Goal: Complete application form

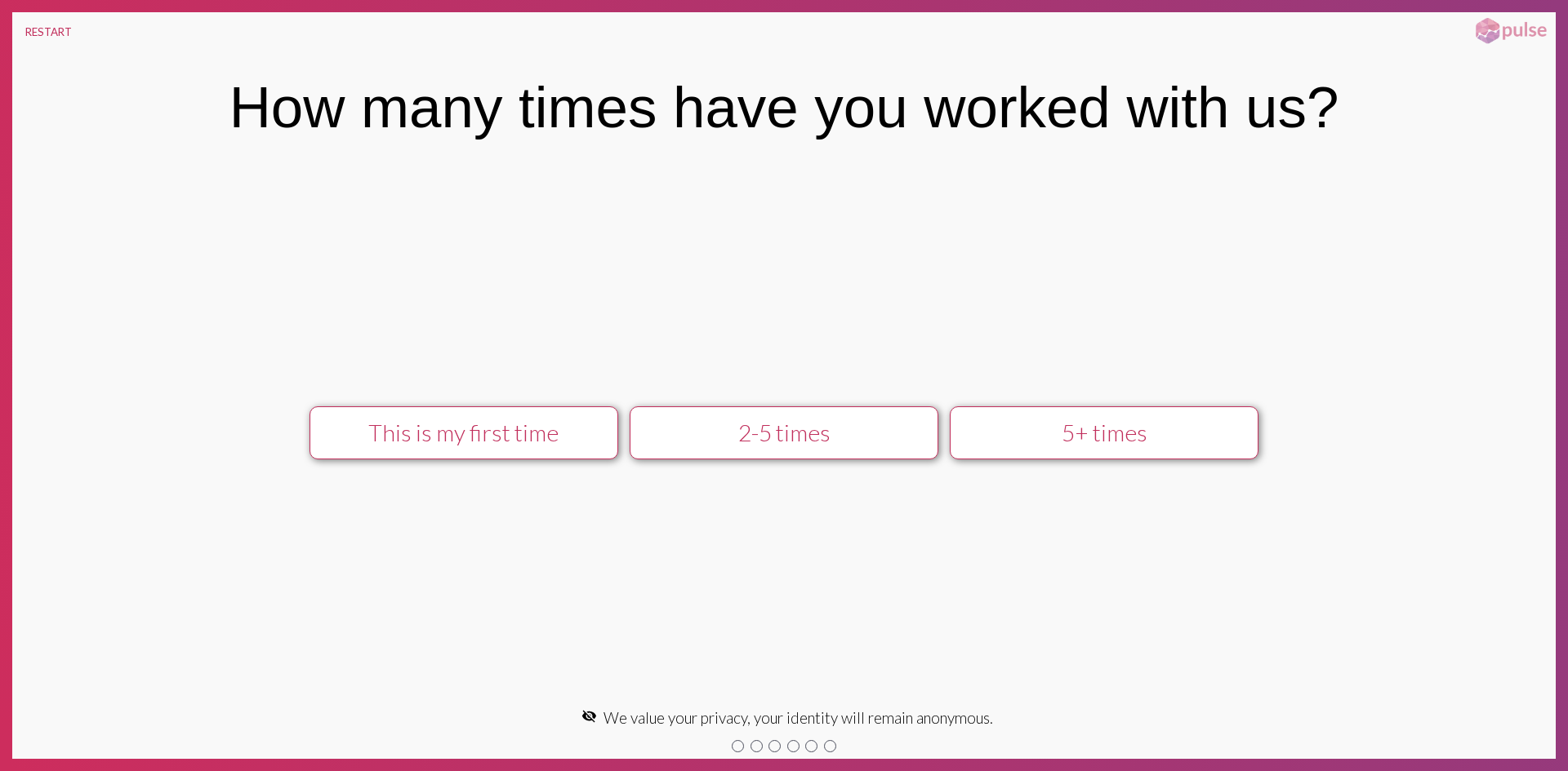
click at [846, 424] on div "2-5 times" at bounding box center [784, 433] width 276 height 28
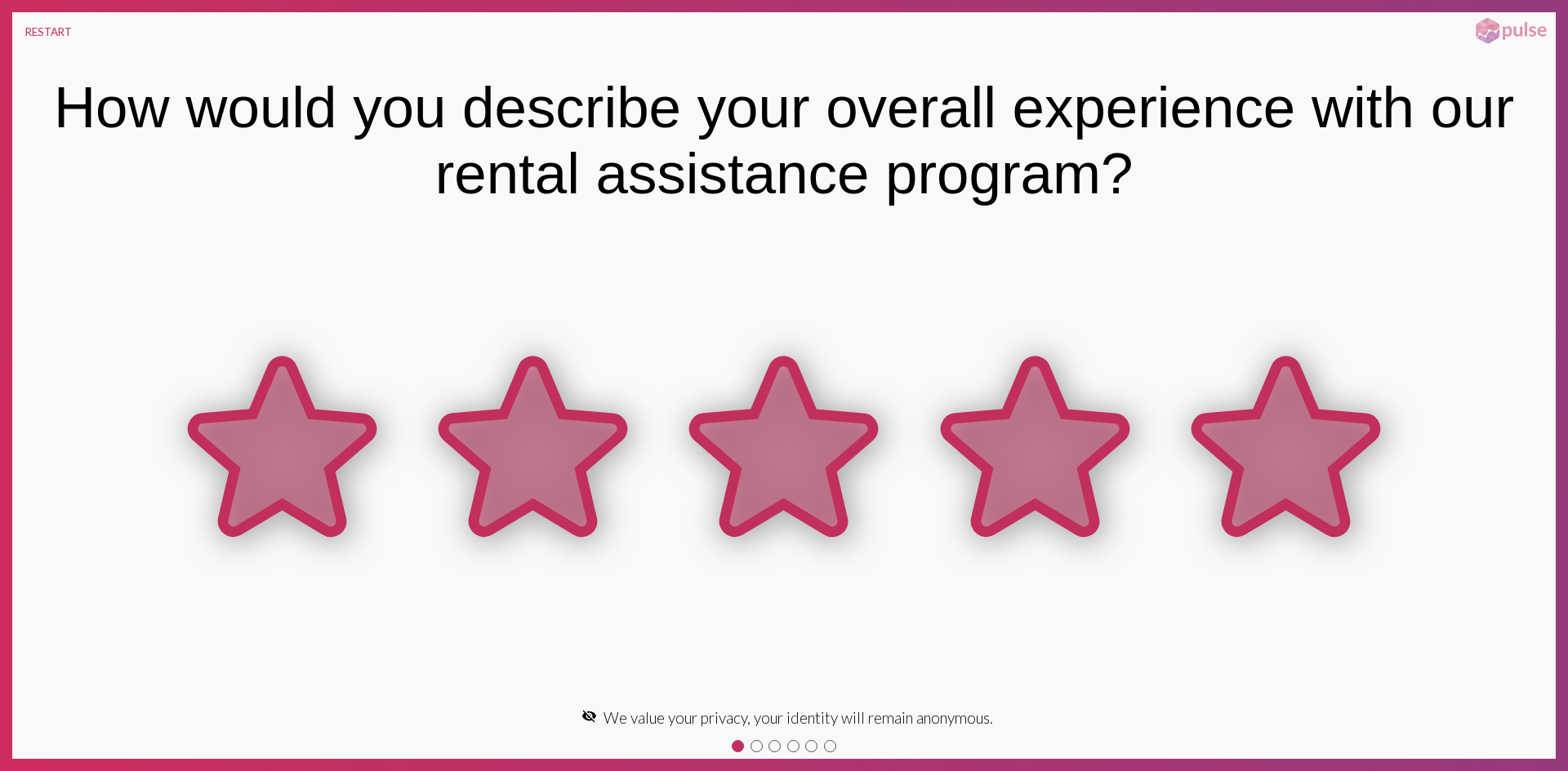
click at [1265, 441] on icon at bounding box center [1286, 446] width 179 height 170
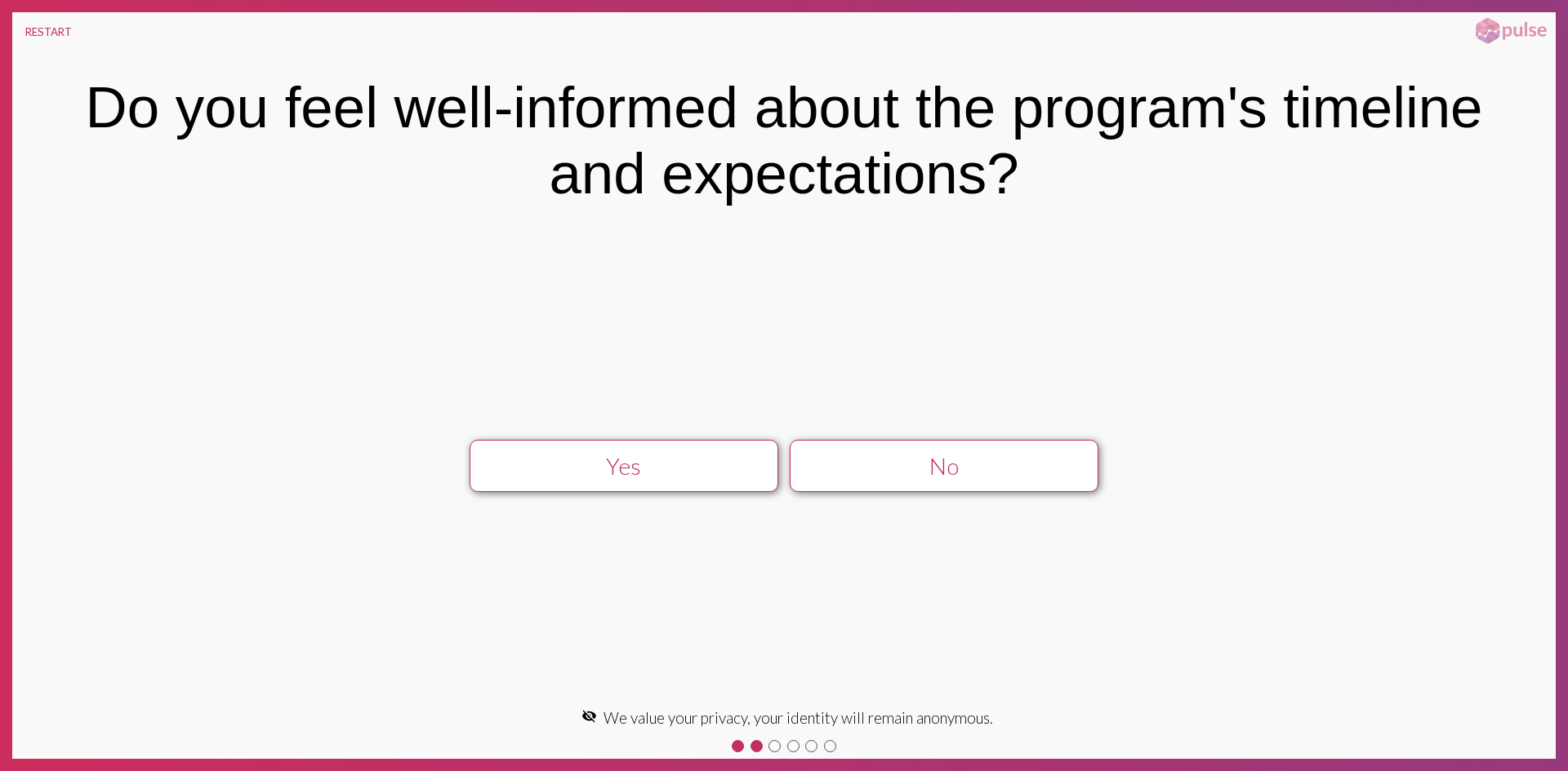
click at [642, 455] on div "Yes" at bounding box center [623, 466] width 276 height 28
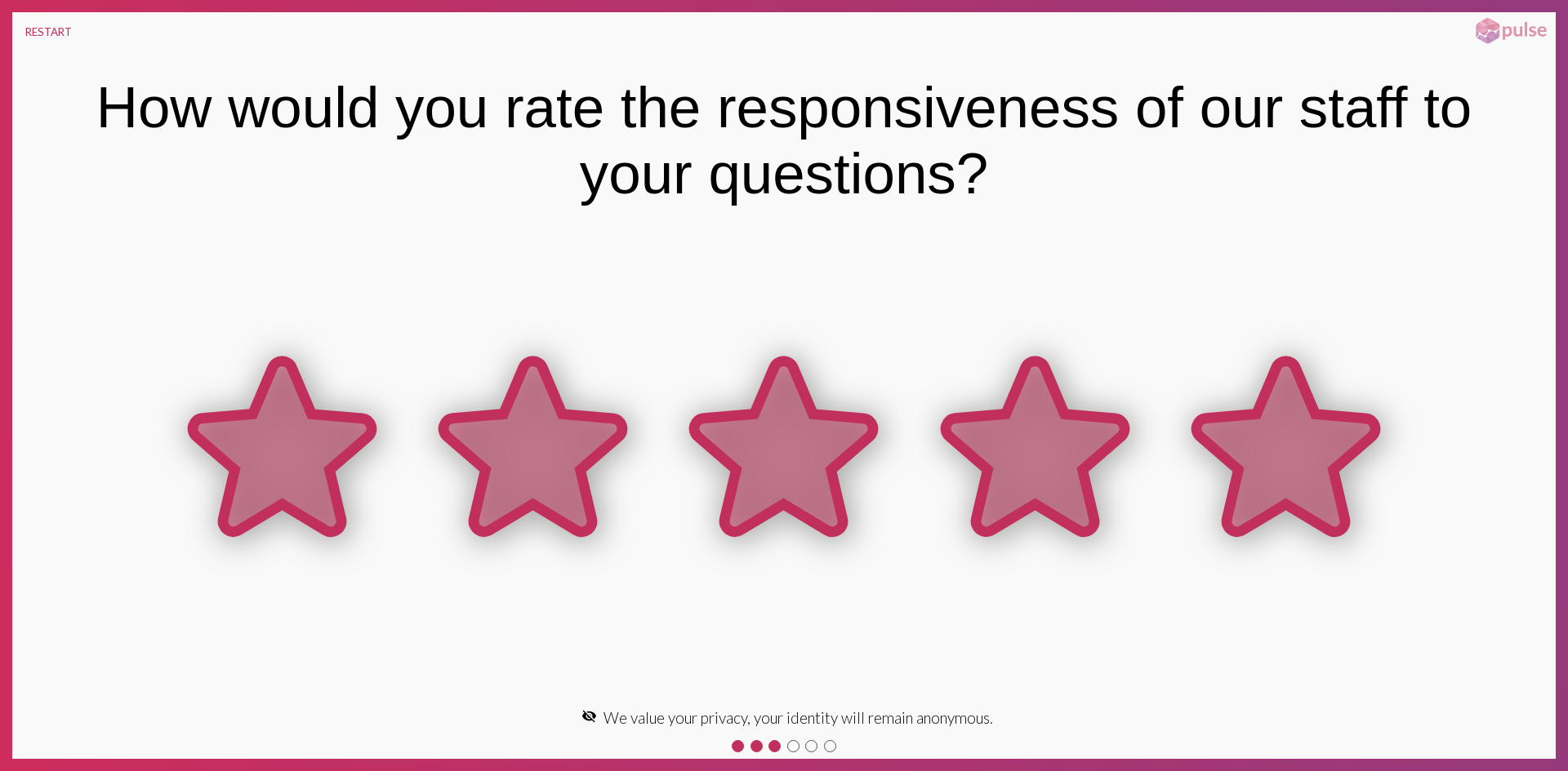
click at [1304, 433] on icon at bounding box center [1286, 446] width 179 height 170
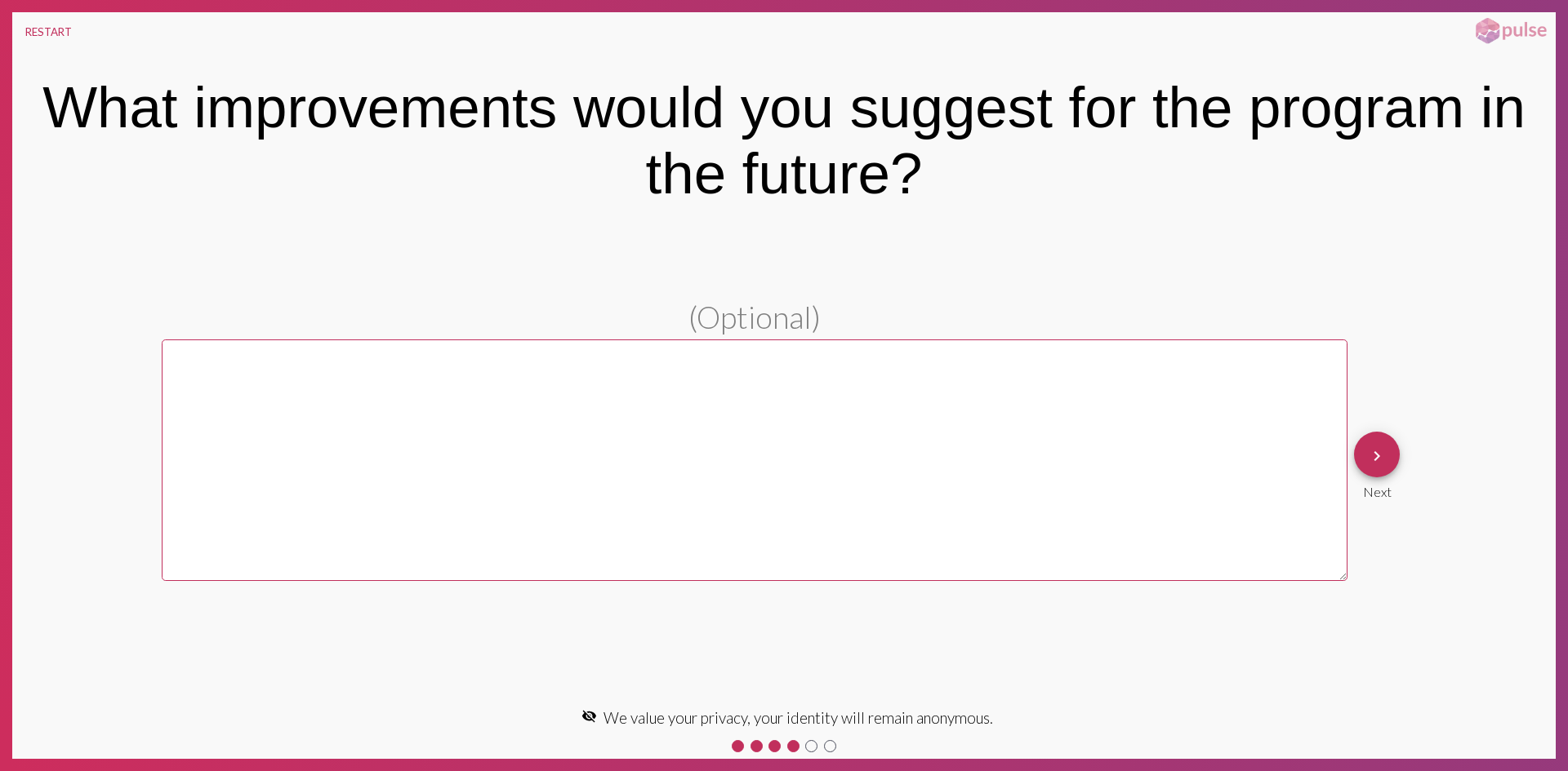
click at [944, 387] on textarea at bounding box center [755, 459] width 1186 height 241
type textarea "Non everything runs perfectly on your end"
click at [1383, 466] on span "keyboard_arrow_right" at bounding box center [1377, 455] width 20 height 47
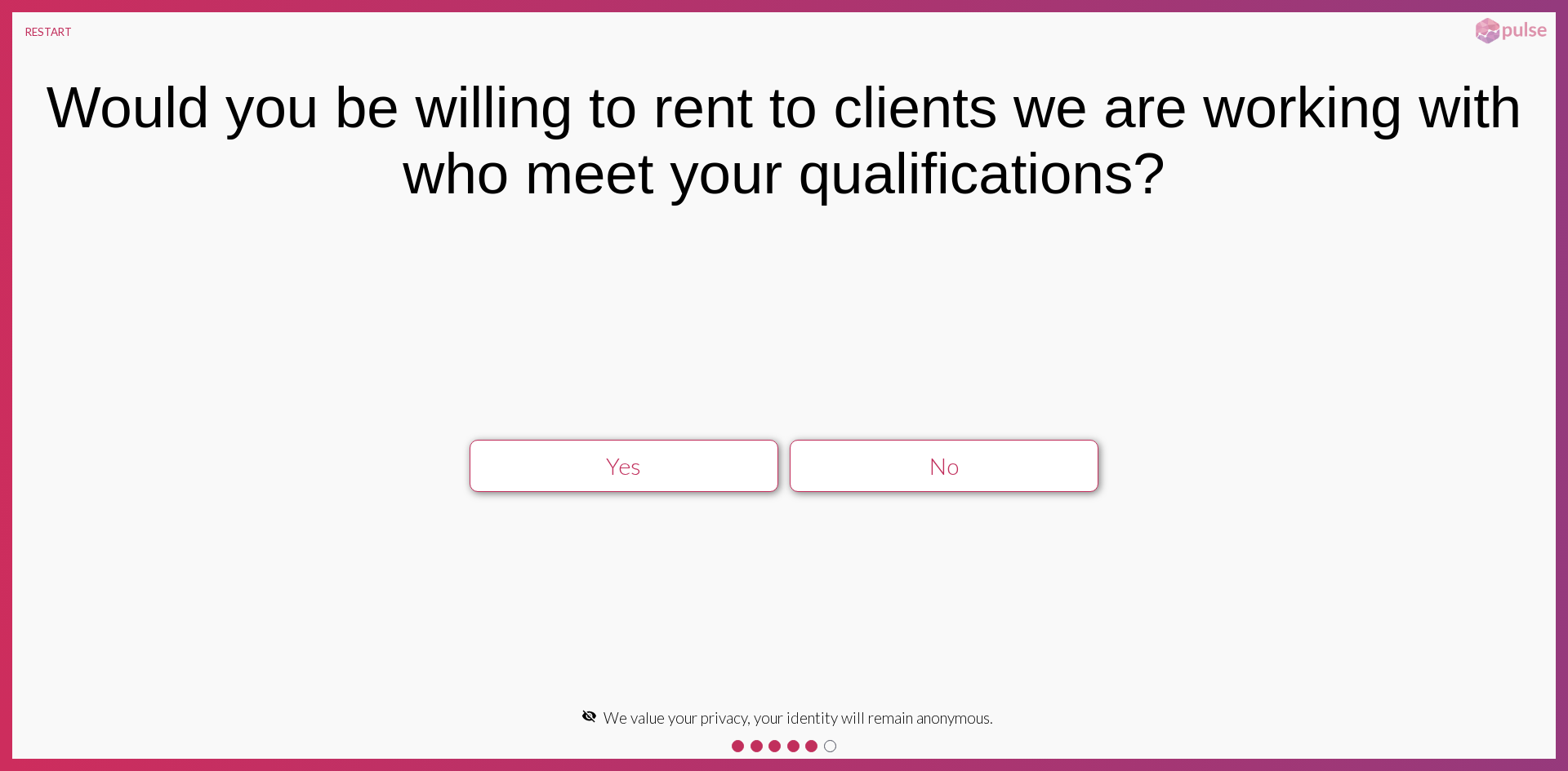
click at [642, 467] on div "Yes" at bounding box center [623, 466] width 276 height 28
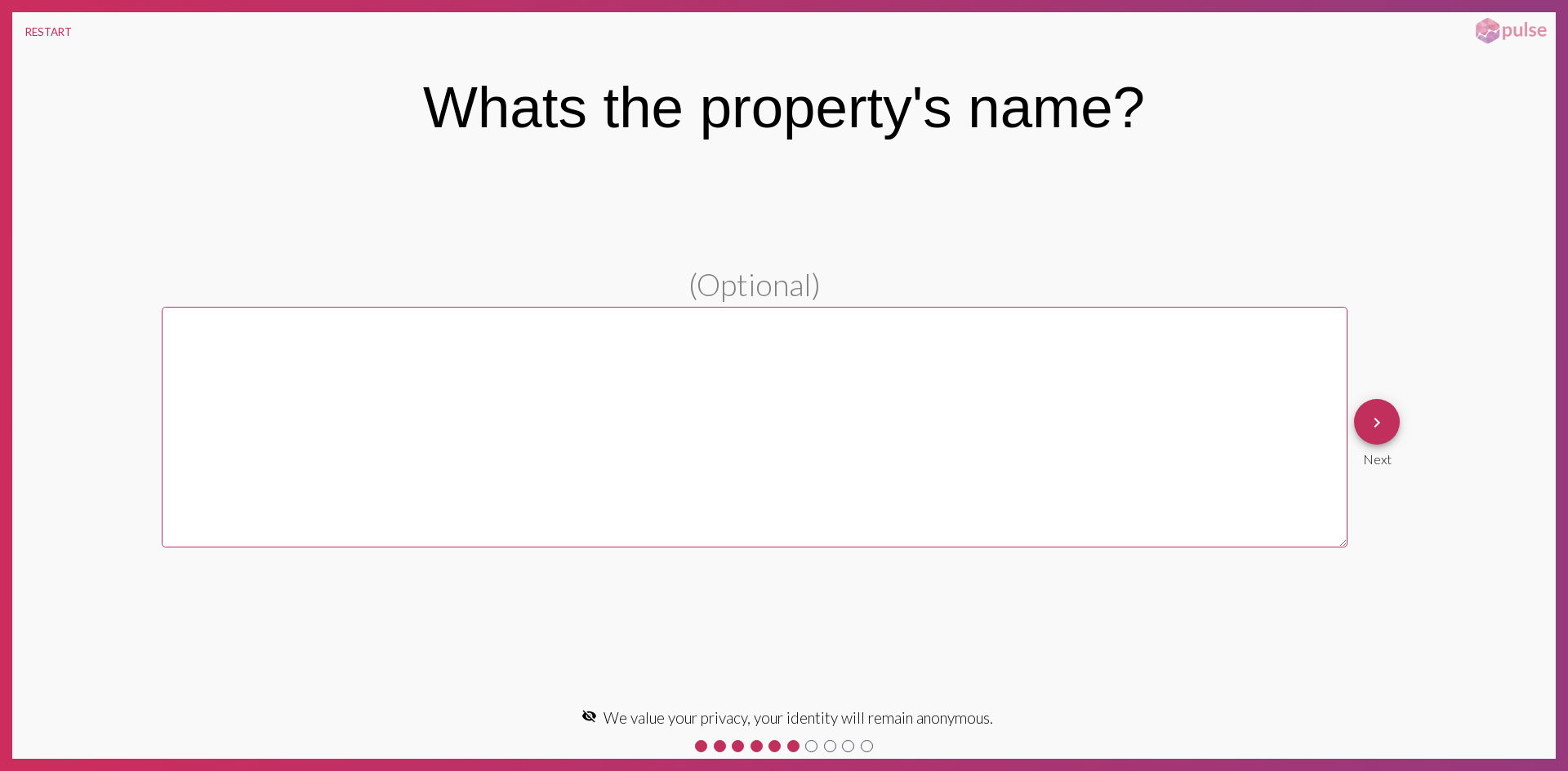
click at [593, 422] on textarea at bounding box center [755, 427] width 1186 height 241
type textarea "[GEOGRAPHIC_DATA] [STREET_ADDRESS] [PHONE_NUMBER]"
click at [1373, 414] on mat-icon "keyboard_arrow_right" at bounding box center [1377, 422] width 20 height 20
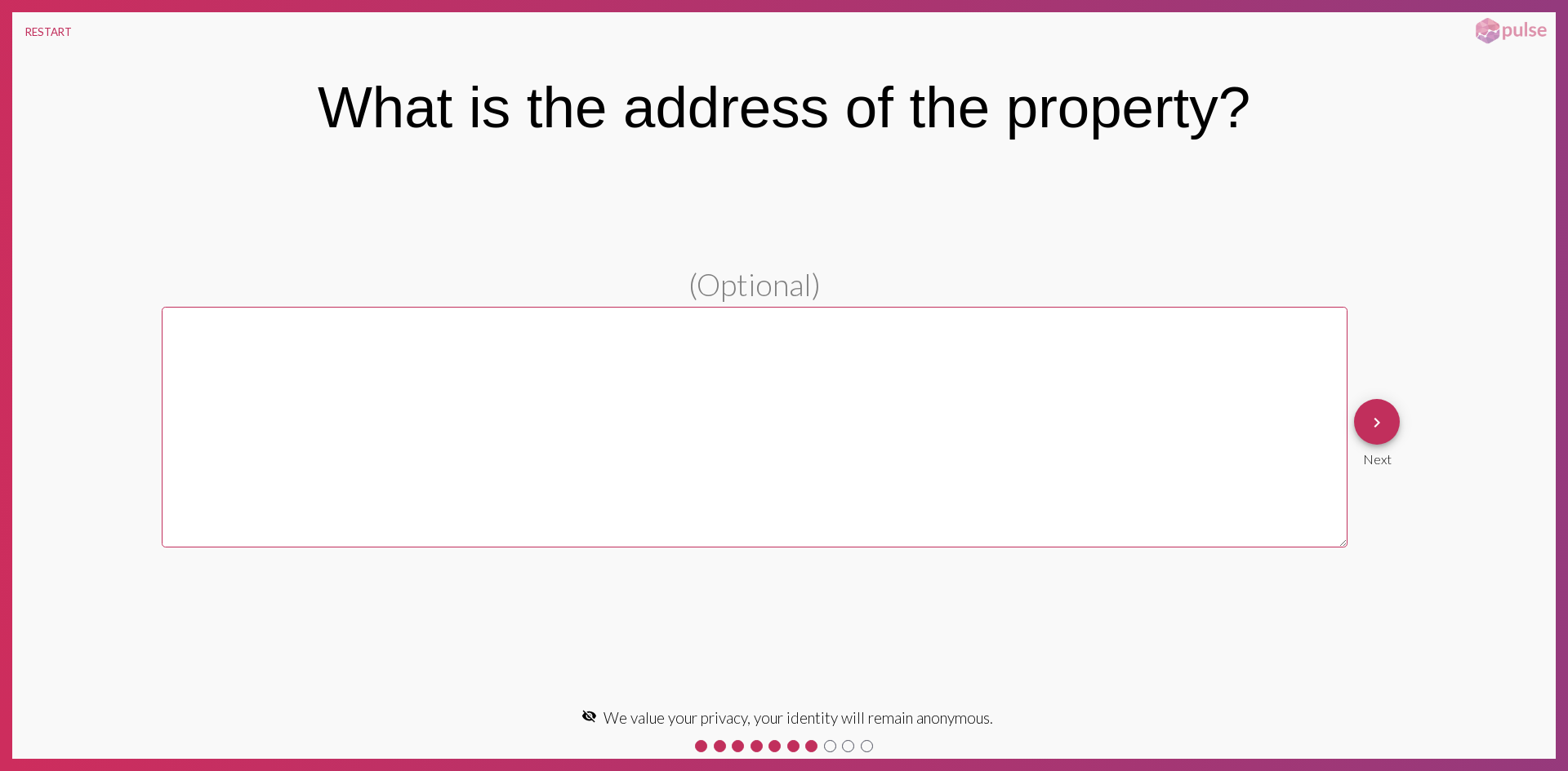
click at [626, 350] on textarea at bounding box center [755, 427] width 1186 height 241
type textarea "[STREET_ADDRESS]"
click at [1381, 417] on mat-icon "keyboard_arrow_right" at bounding box center [1377, 422] width 20 height 20
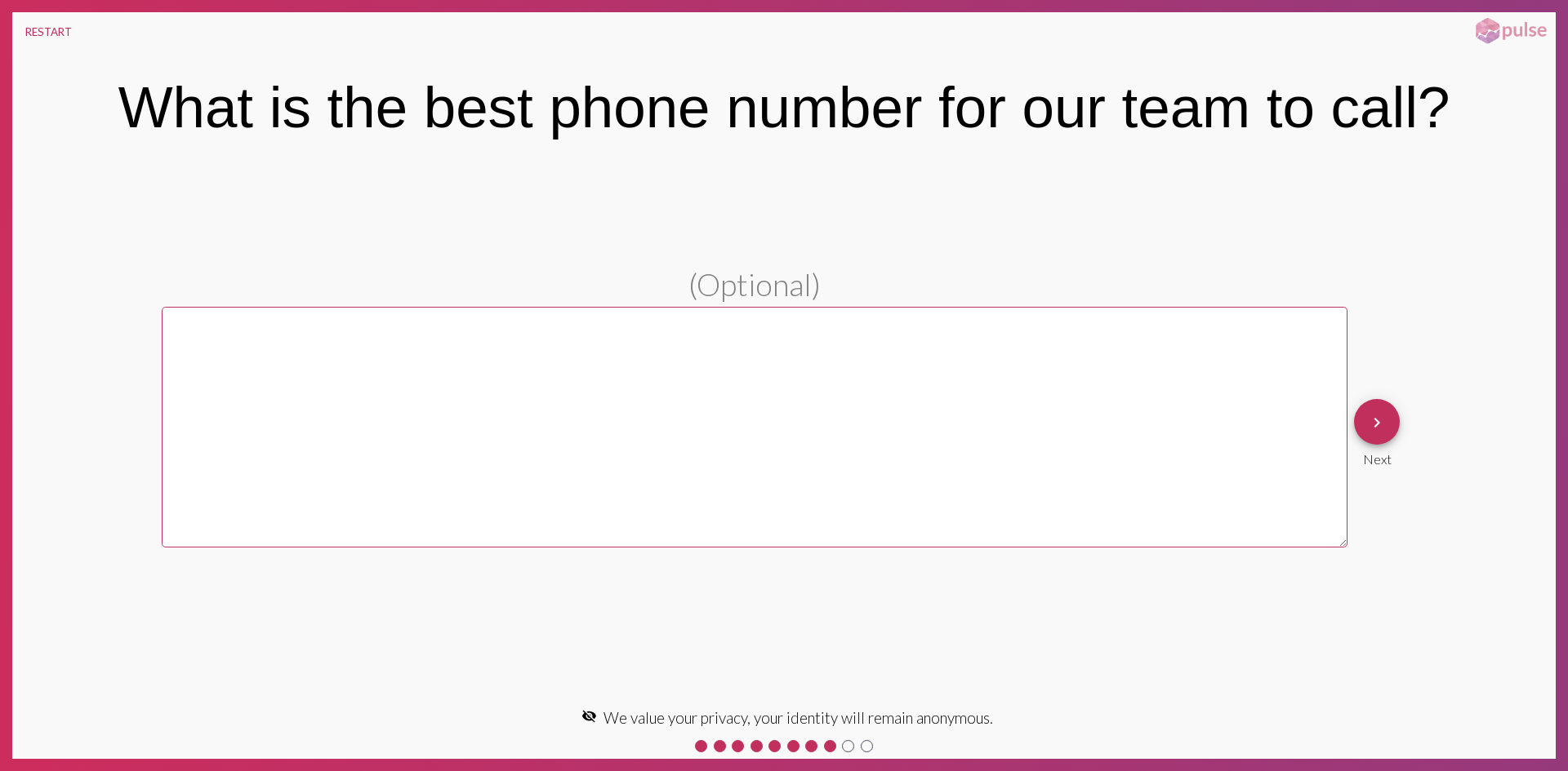
click at [529, 408] on textarea at bounding box center [755, 427] width 1186 height 241
type textarea "[PHONE_NUMBER]"
click at [1375, 430] on mat-icon "keyboard_arrow_right" at bounding box center [1377, 422] width 20 height 20
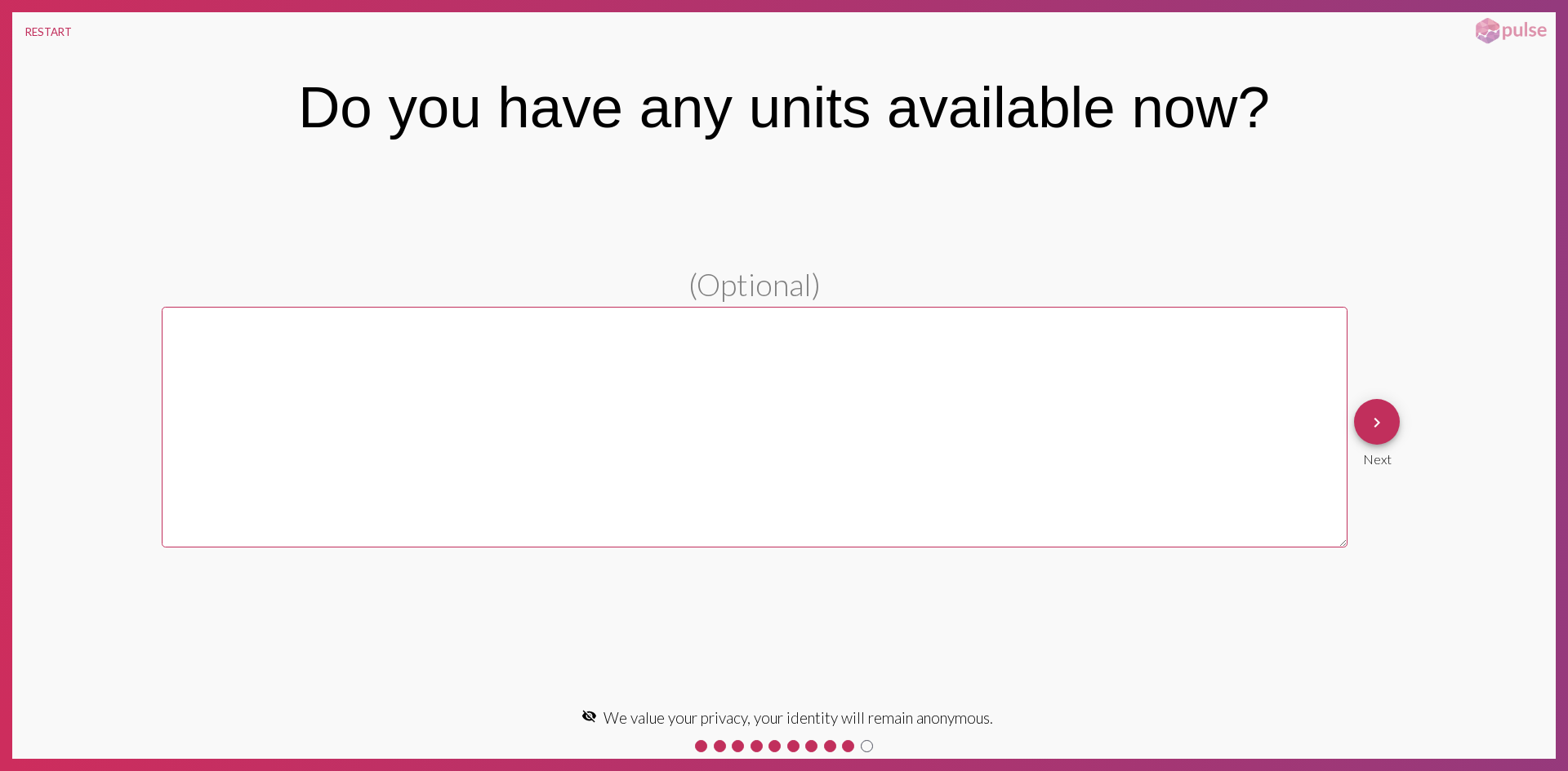
click at [703, 427] on textarea at bounding box center [755, 427] width 1186 height 241
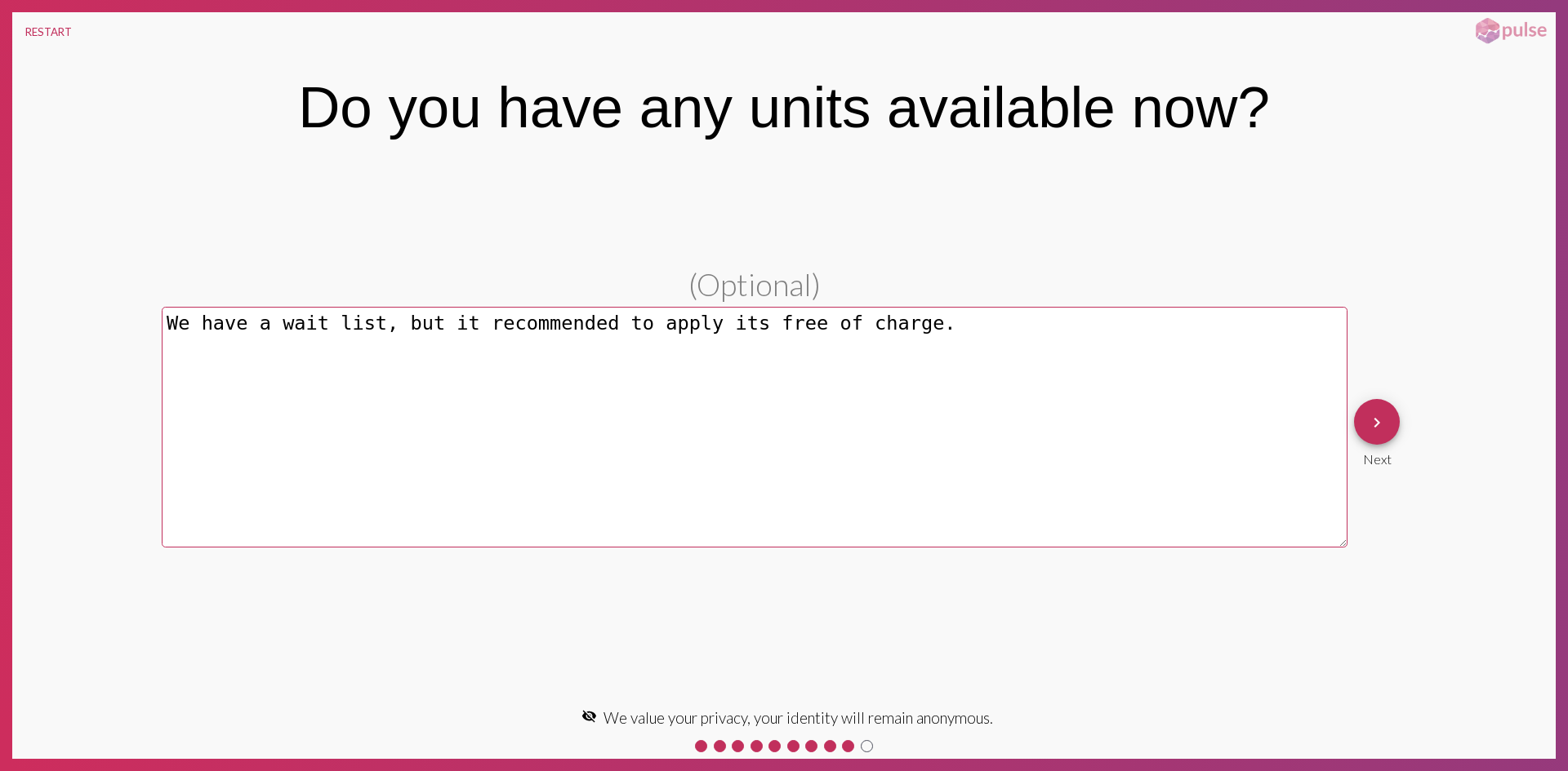
click at [995, 396] on textarea "We have a wait list, but it recommended to apply its free of charge." at bounding box center [755, 427] width 1186 height 241
drag, startPoint x: 501, startPoint y: 327, endPoint x: 423, endPoint y: 362, distance: 85.5
click at [412, 363] on textarea "We have a wait list, but it recommended to apply its free of charge." at bounding box center [755, 427] width 1186 height 241
type textarea "We have a wait list, but it is recommended to apply its free of charge."
click at [1377, 415] on mat-icon "keyboard_arrow_right" at bounding box center [1377, 422] width 20 height 20
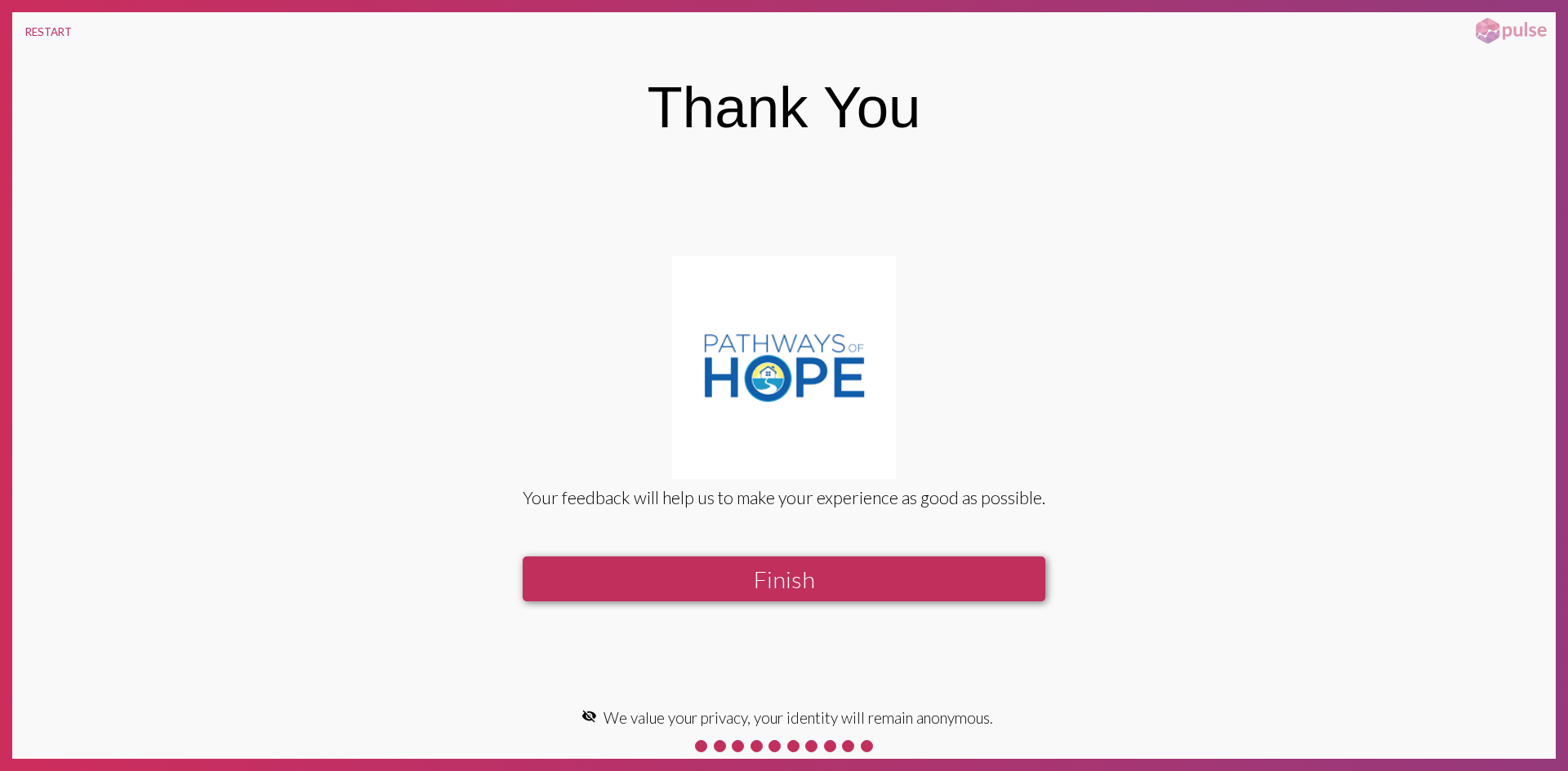
click at [798, 591] on button "Finish" at bounding box center [784, 579] width 523 height 45
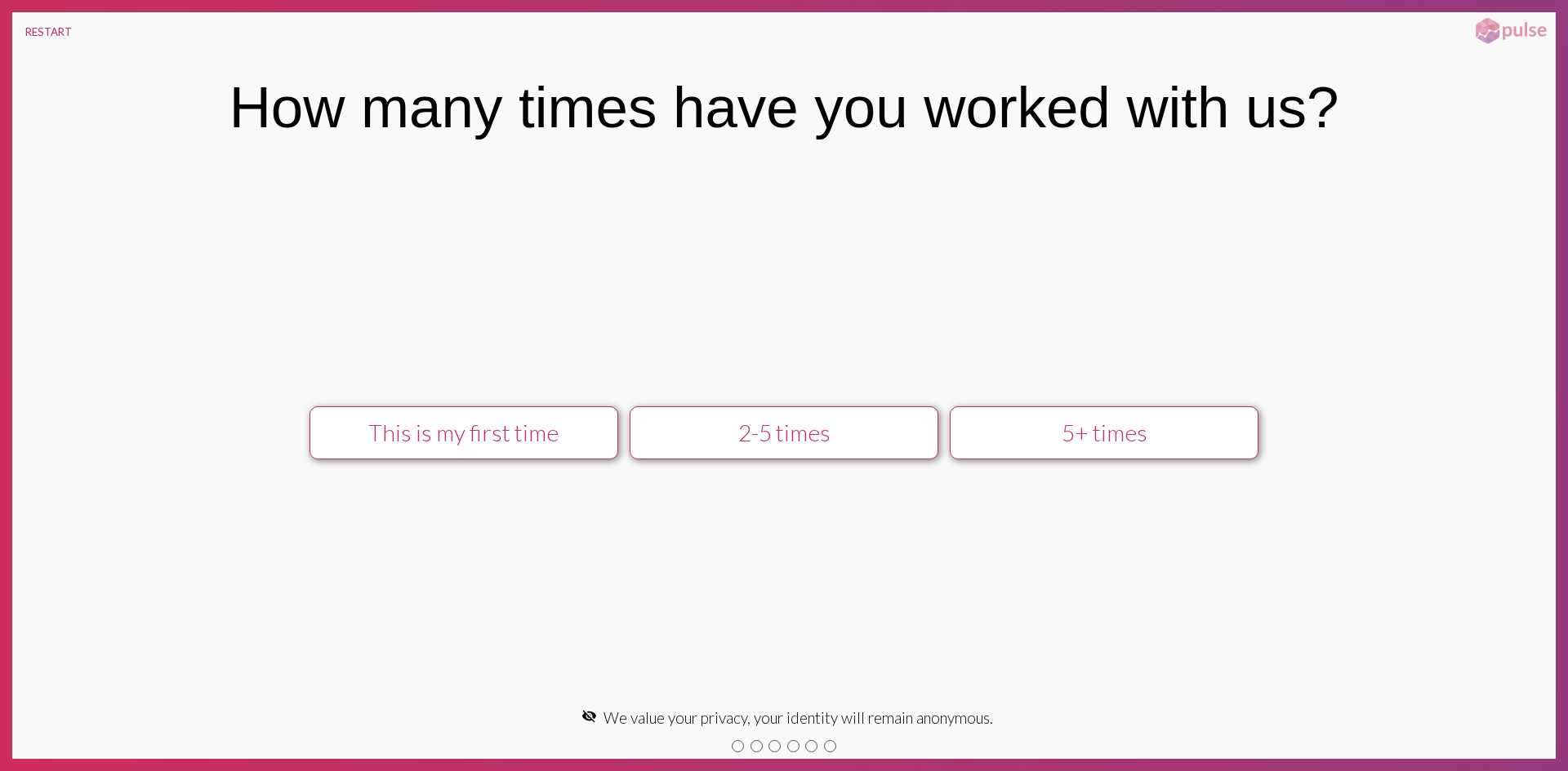
click at [781, 447] on div "2-5 times" at bounding box center [784, 433] width 276 height 28
